Goal: Task Accomplishment & Management: Manage account settings

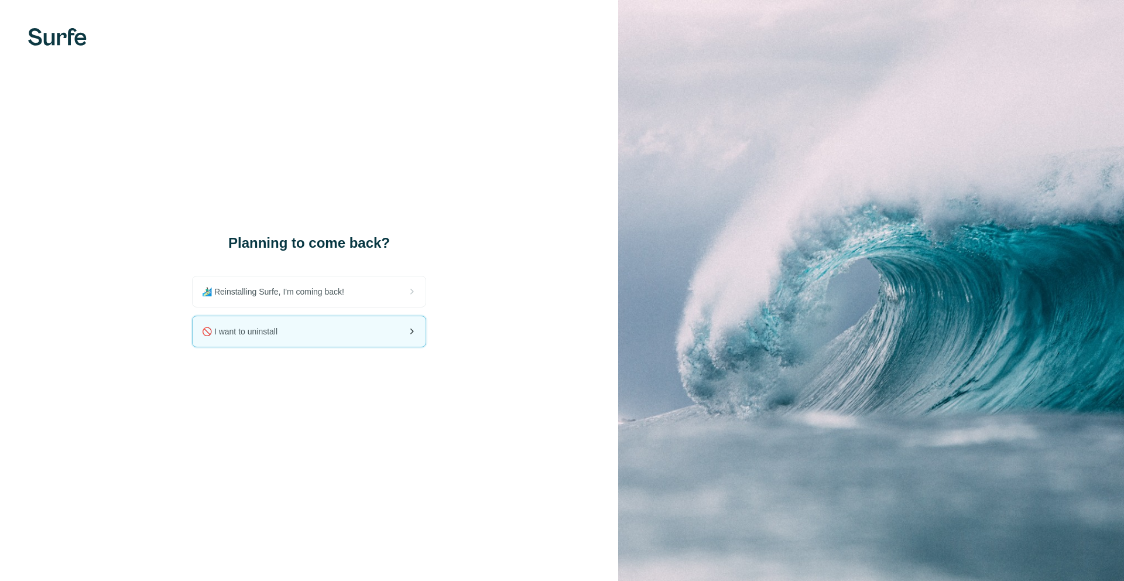
click at [310, 330] on div "🚫 I want to uninstall" at bounding box center [309, 331] width 233 height 30
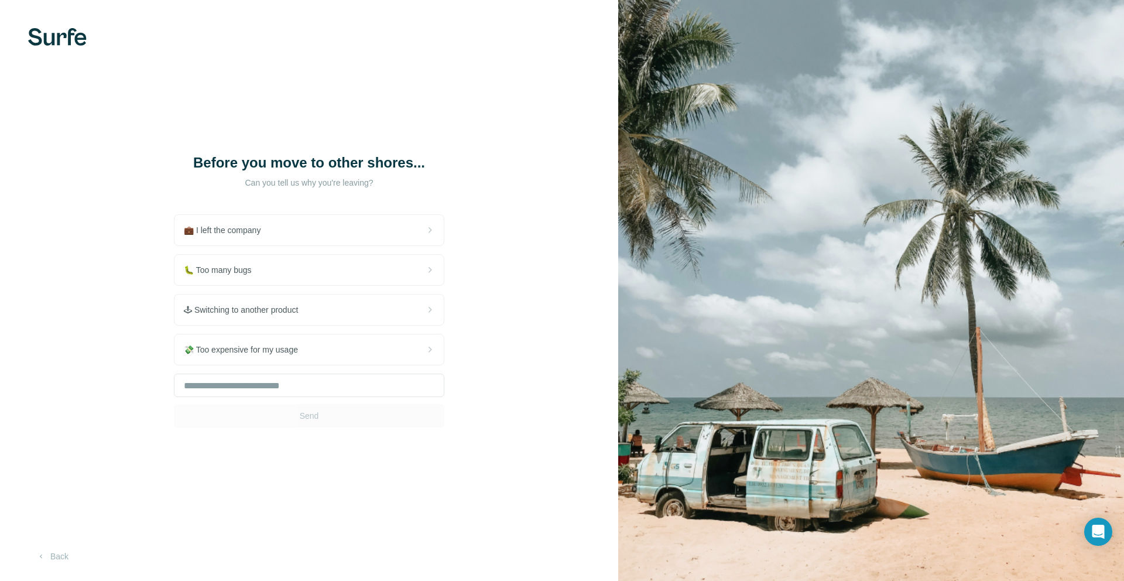
click at [299, 414] on div "Send" at bounding box center [309, 401] width 270 height 54
click at [241, 388] on input "text" at bounding box center [309, 385] width 270 height 23
click at [303, 269] on div "🐛 Too many bugs" at bounding box center [308, 270] width 269 height 30
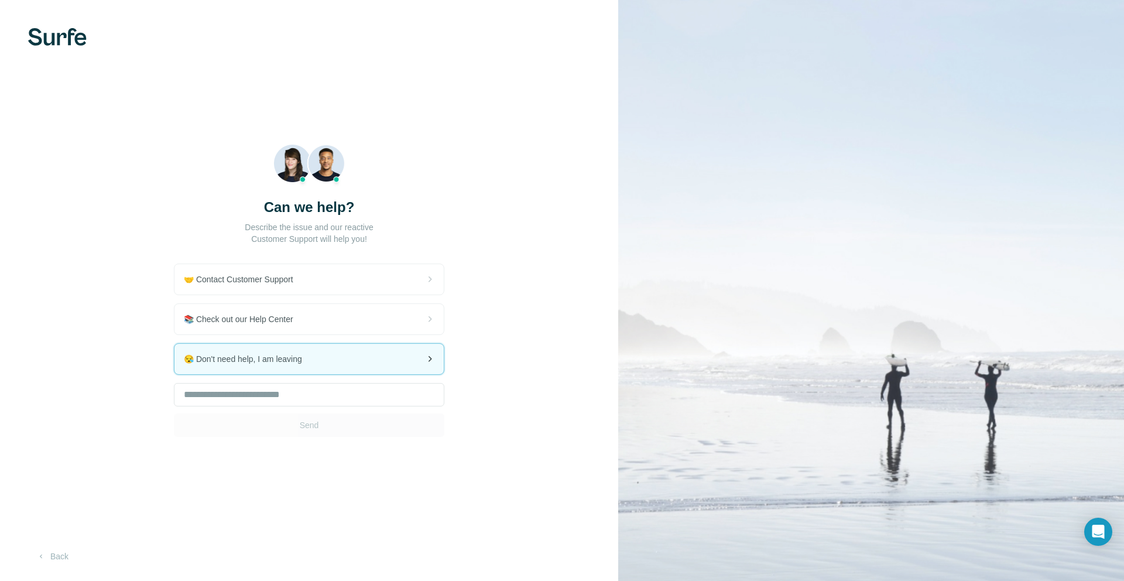
click at [300, 366] on div "😪 Don't need help, I am leaving" at bounding box center [308, 359] width 269 height 30
